Goal: Contribute content: Add original content to the website for others to see

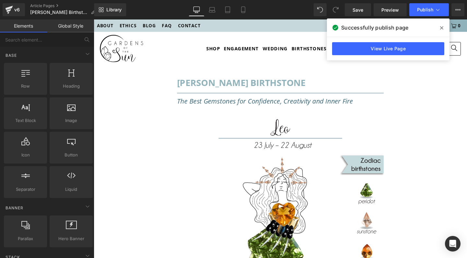
click at [442, 27] on icon at bounding box center [441, 27] width 3 height 5
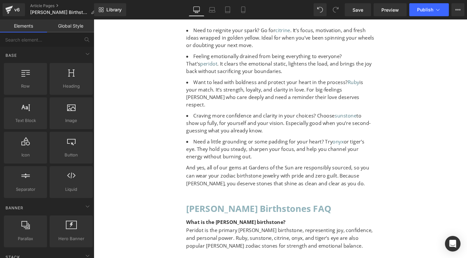
scroll to position [4663, 0]
click at [438, 10] on icon at bounding box center [437, 9] width 6 height 6
click at [456, 9] on icon at bounding box center [456, 9] width 2 height 1
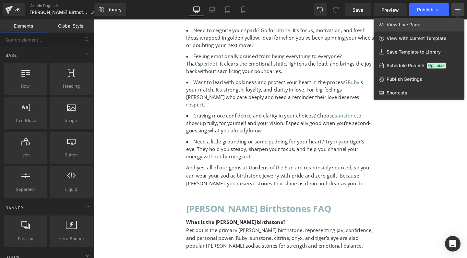
click at [425, 25] on link "View Live Page" at bounding box center [418, 25] width 91 height 14
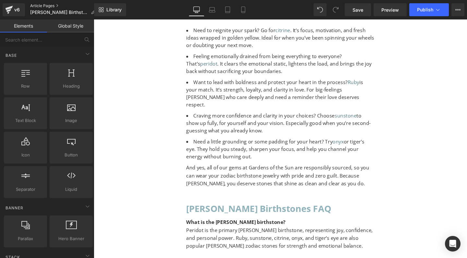
click at [44, 5] on link "Article Pages" at bounding box center [65, 5] width 70 height 5
click at [420, 9] on span "Publish" at bounding box center [425, 9] width 16 height 5
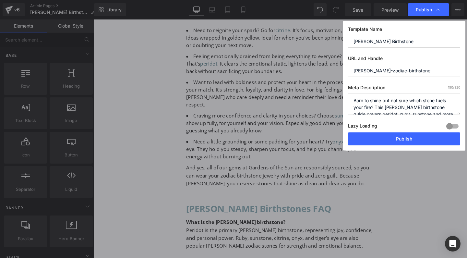
click at [432, 11] on span "Publish" at bounding box center [428, 9] width 25 height 6
click at [438, 8] on icon at bounding box center [437, 9] width 6 height 6
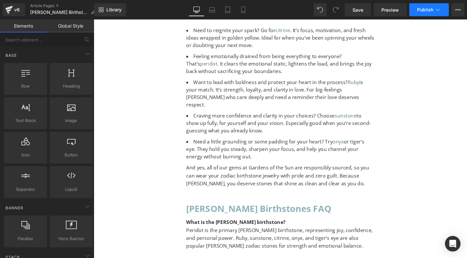
click at [434, 7] on icon at bounding box center [437, 9] width 6 height 6
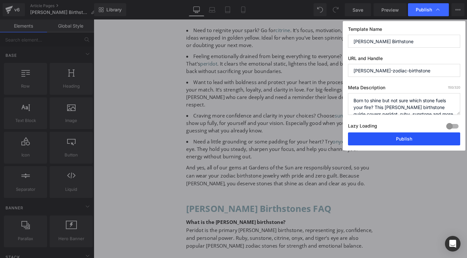
click at [383, 138] on button "Publish" at bounding box center [404, 138] width 112 height 13
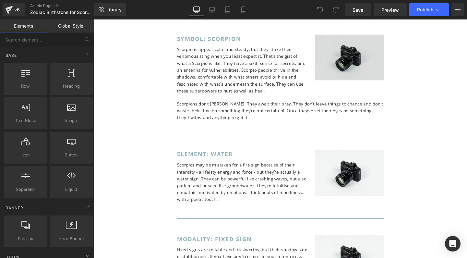
scroll to position [819, 0]
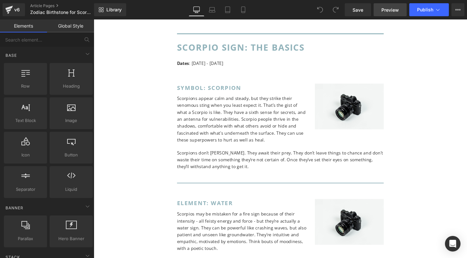
click at [390, 8] on span "Preview" at bounding box center [390, 9] width 18 height 7
